Goal: Navigation & Orientation: Understand site structure

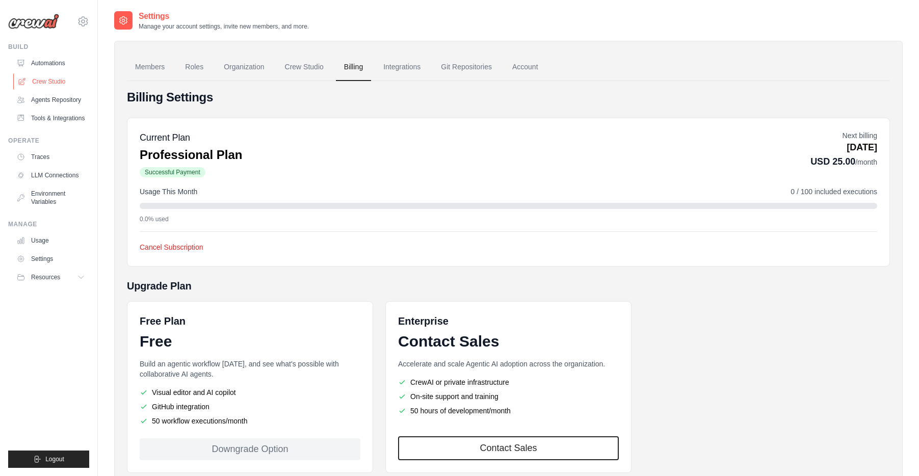
click at [62, 81] on link "Crew Studio" at bounding box center [51, 81] width 77 height 16
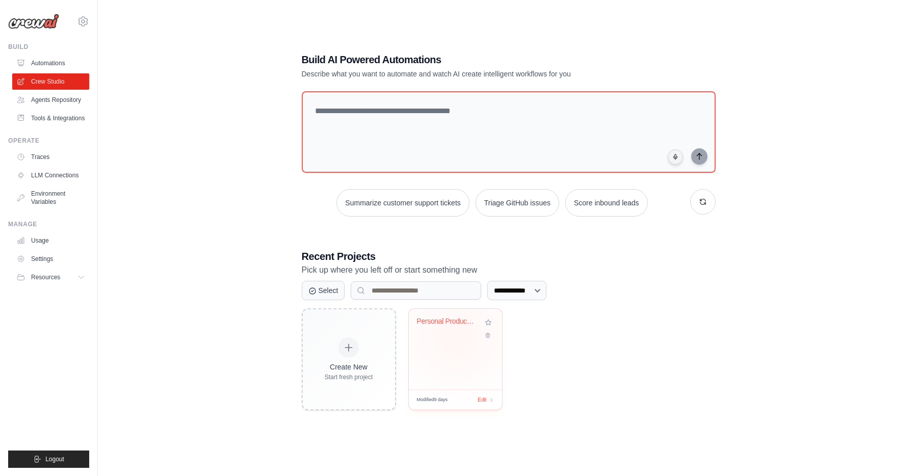
scroll to position [20, 0]
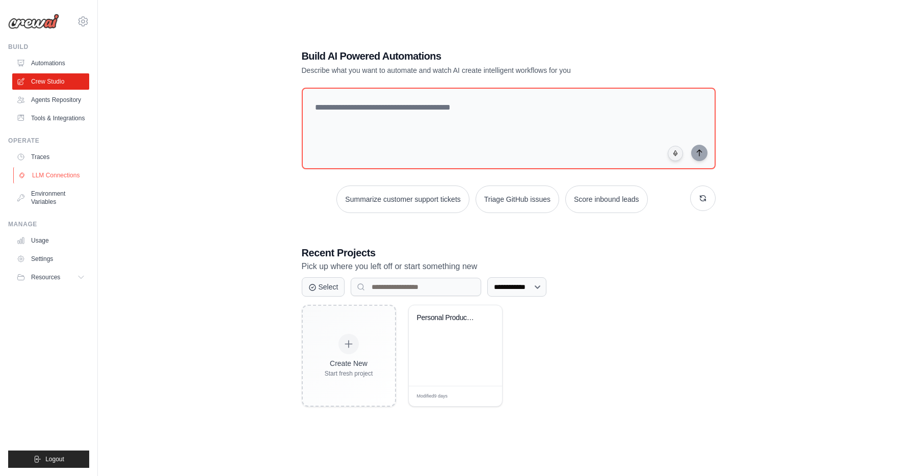
click at [61, 175] on link "LLM Connections" at bounding box center [51, 175] width 77 height 16
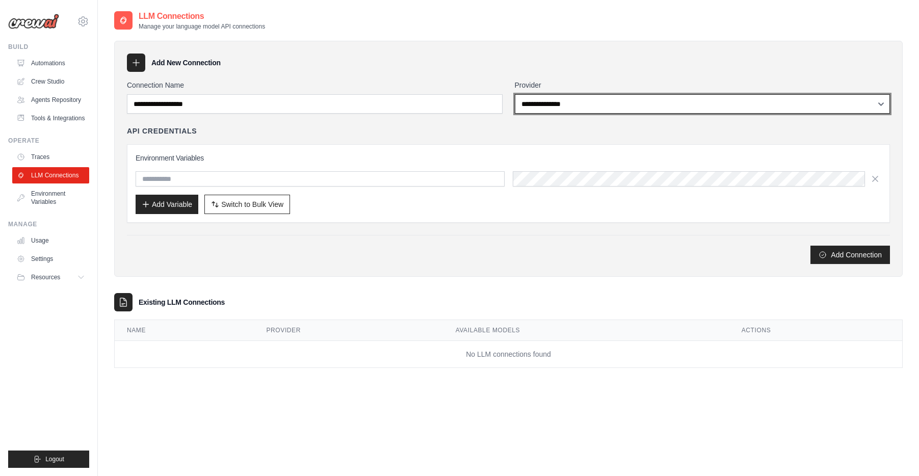
click at [577, 99] on select "**********" at bounding box center [703, 103] width 376 height 19
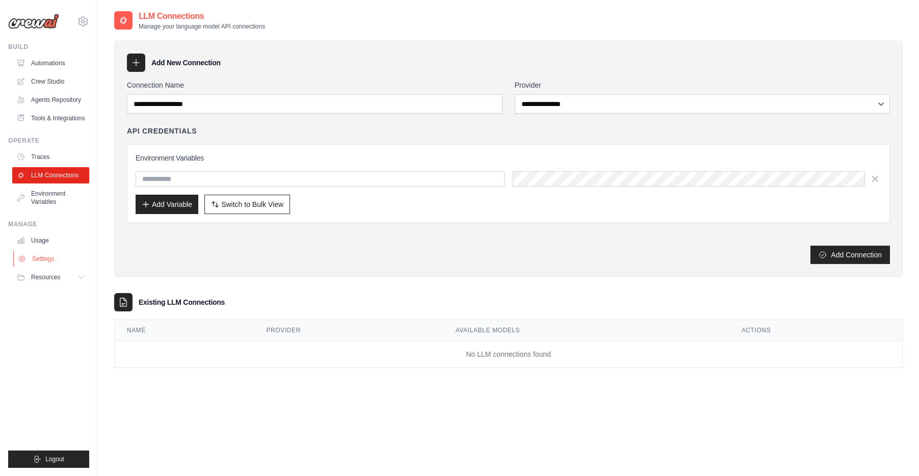
click at [49, 258] on link "Settings" at bounding box center [51, 259] width 77 height 16
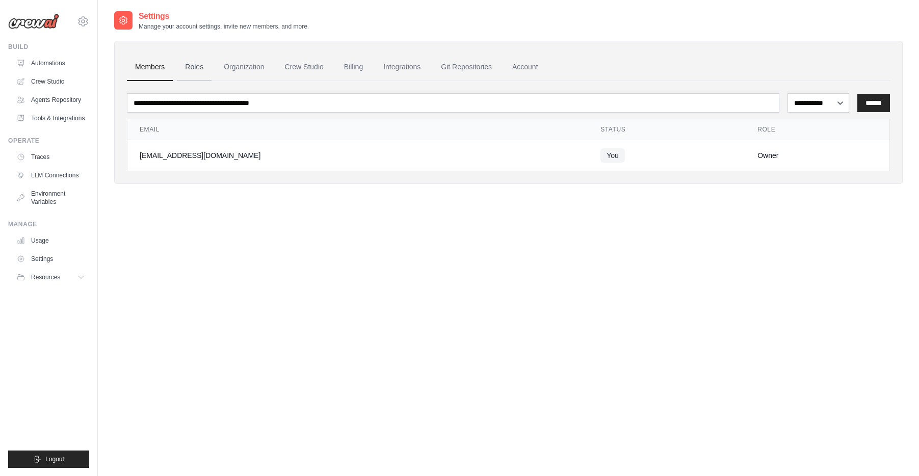
click at [182, 64] on link "Roles" at bounding box center [194, 68] width 35 height 28
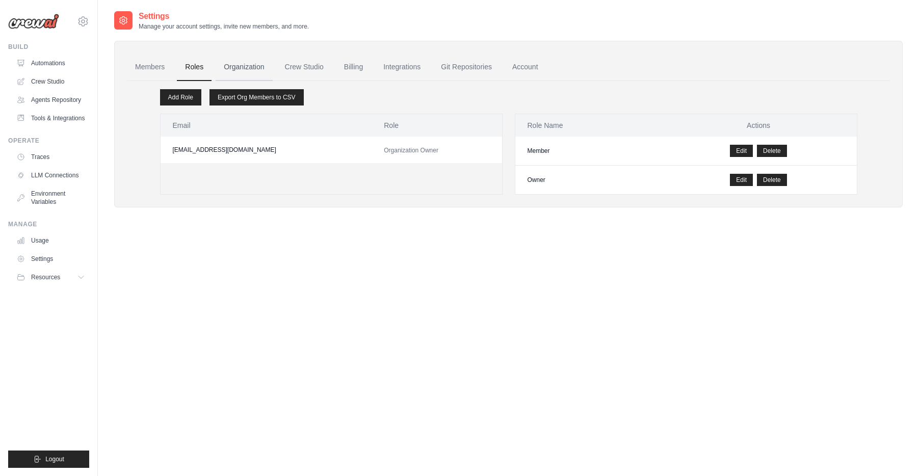
click at [249, 65] on link "Organization" at bounding box center [244, 68] width 57 height 28
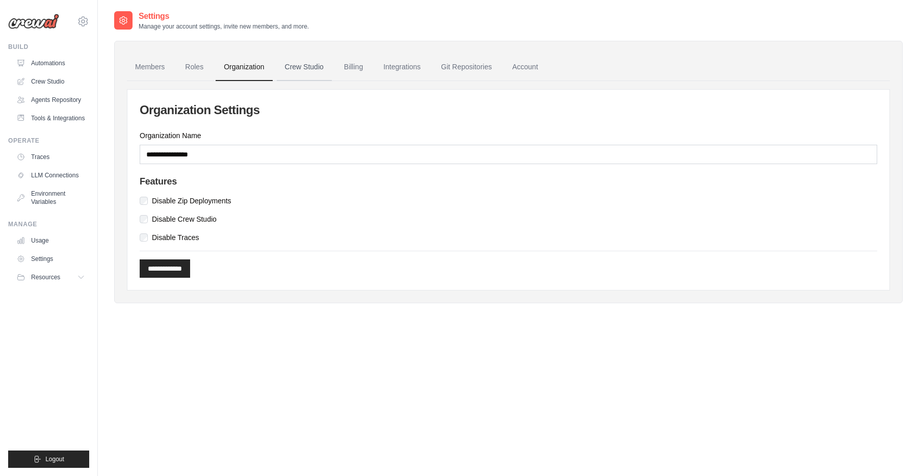
click at [305, 67] on link "Crew Studio" at bounding box center [304, 68] width 55 height 28
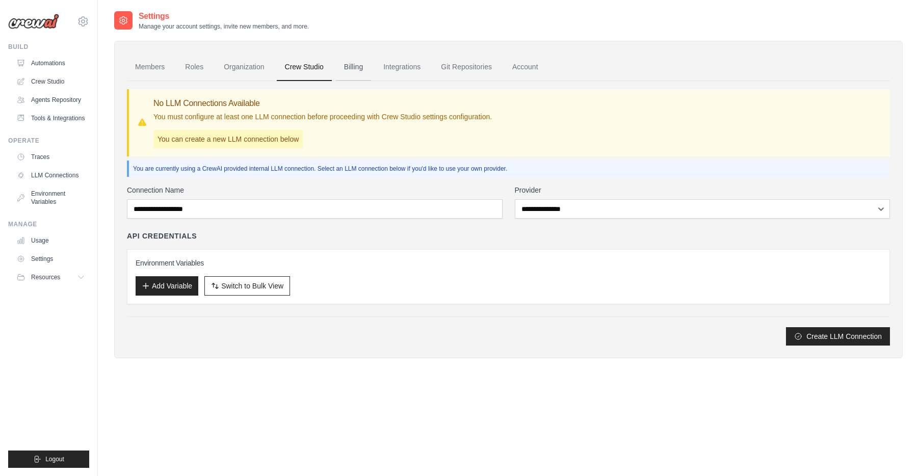
click at [352, 65] on link "Billing" at bounding box center [353, 68] width 35 height 28
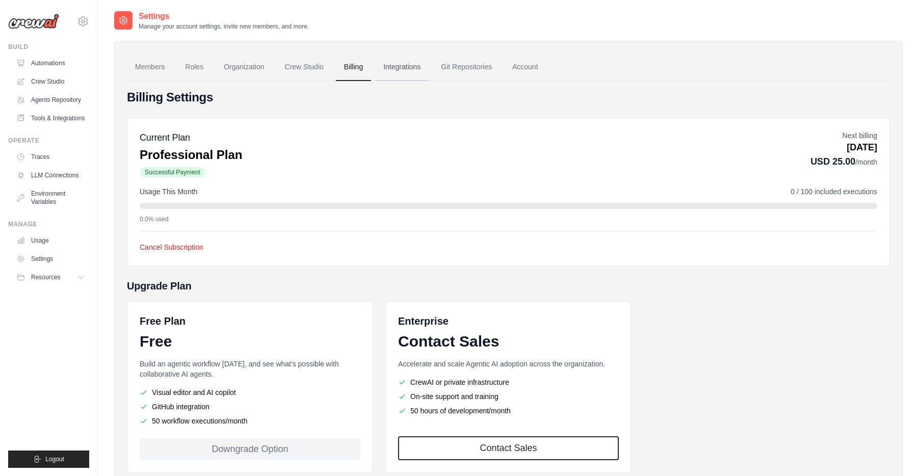
click at [400, 67] on link "Integrations" at bounding box center [402, 68] width 54 height 28
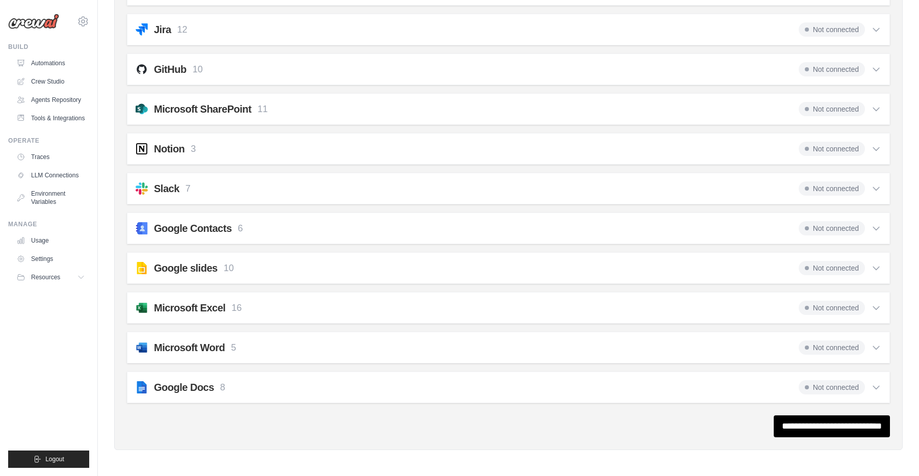
scroll to position [884, 0]
